Goal: Information Seeking & Learning: Understand process/instructions

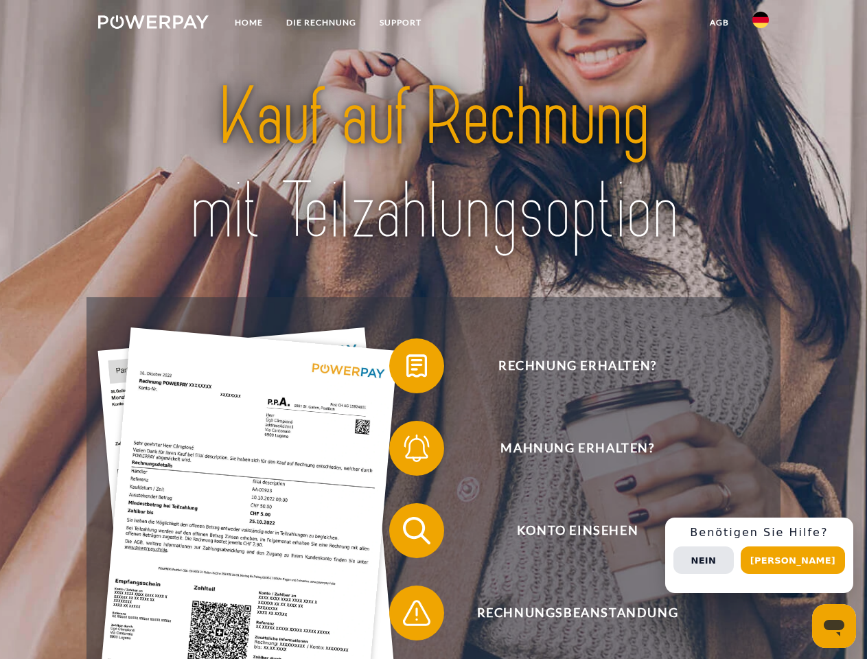
click at [153, 24] on img at bounding box center [153, 22] width 111 height 14
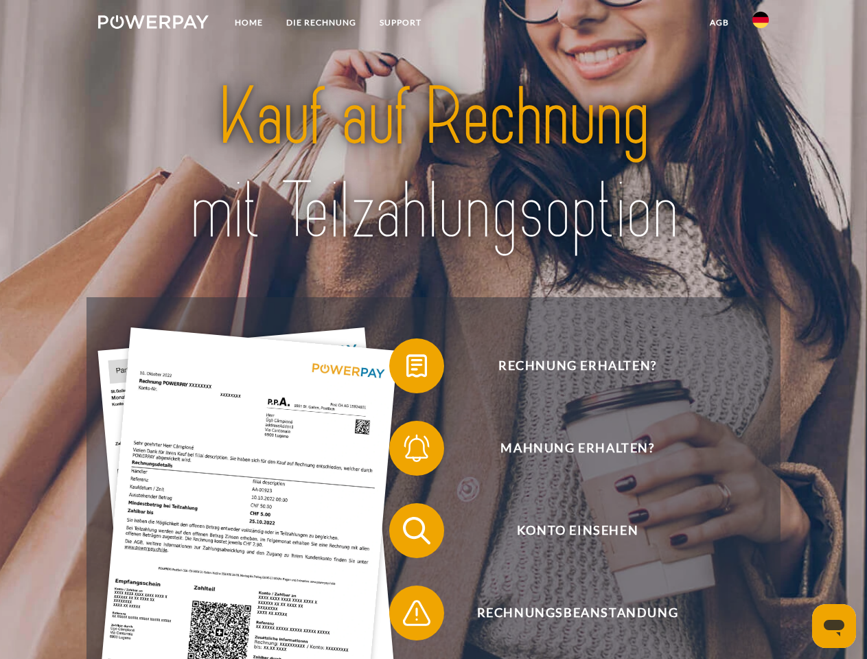
click at [761, 24] on img at bounding box center [760, 20] width 16 height 16
click at [719, 23] on link "agb" at bounding box center [719, 22] width 43 height 25
click at [406, 369] on span at bounding box center [396, 366] width 69 height 69
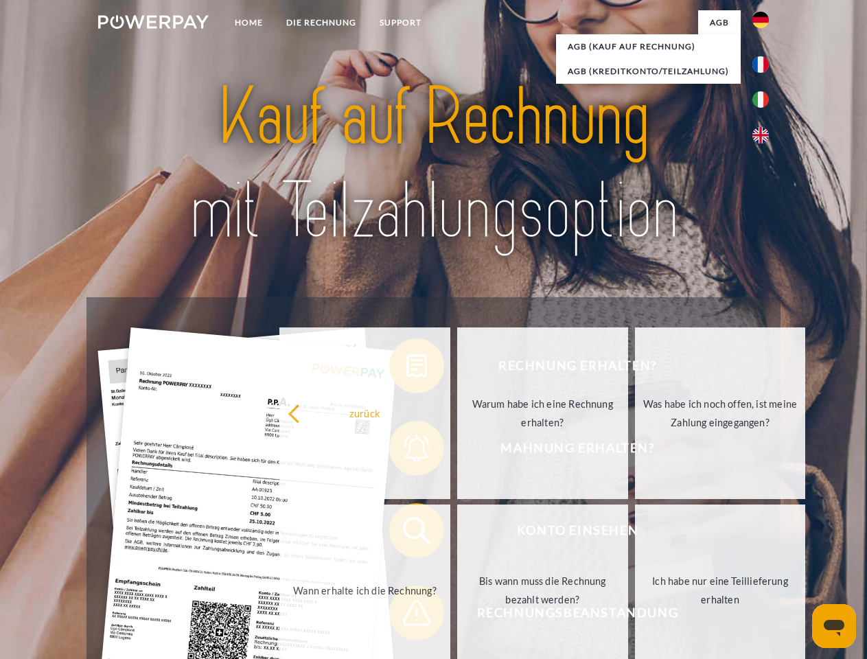
click at [406, 451] on div "zurück Warum habe ich eine Rechnung erhalten? Was habe ich noch offen, ist mein…" at bounding box center [543, 502] width 555 height 354
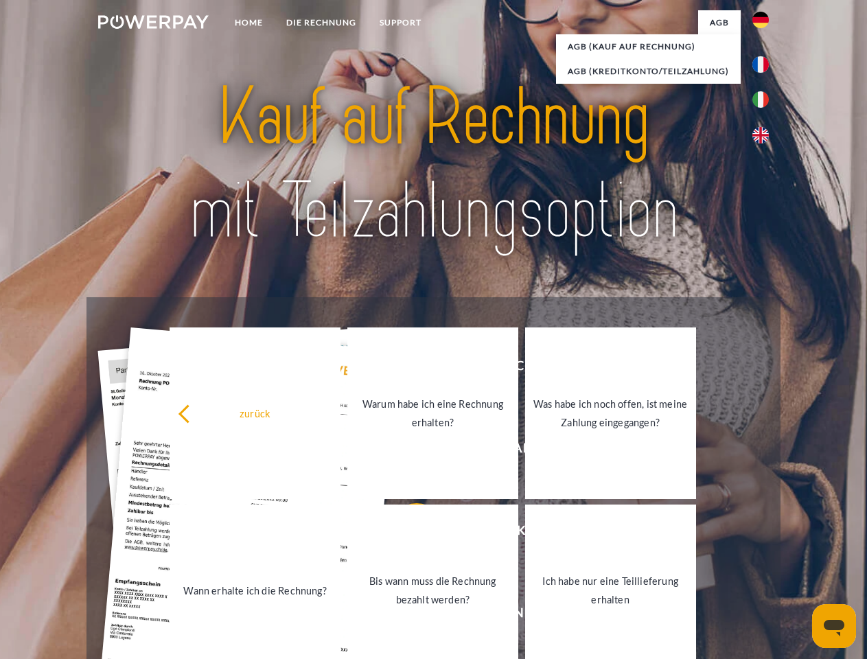
click at [406, 533] on link "Bis wann muss die Rechnung bezahlt werden?" at bounding box center [432, 591] width 171 height 172
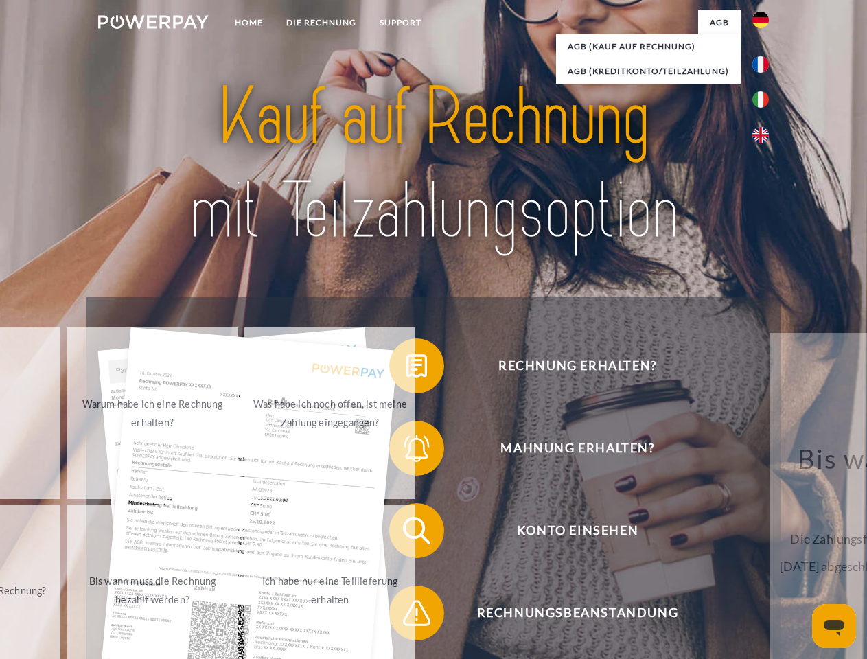
click at [406, 616] on span at bounding box center [396, 613] width 69 height 69
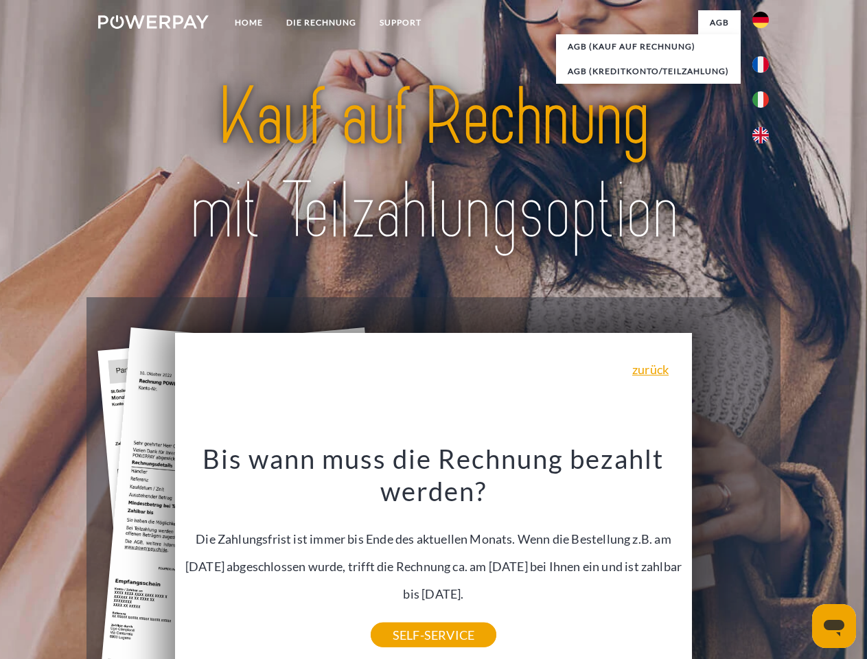
click at [764, 555] on div "Rechnung erhalten? Mahnung erhalten? Konto einsehen" at bounding box center [432, 571] width 693 height 549
click at [730, 558] on span "Konto einsehen" at bounding box center [577, 530] width 336 height 55
click at [798, 560] on header "Home DIE RECHNUNG SUPPORT" at bounding box center [433, 474] width 867 height 948
